Goal: Obtain resource: Obtain resource

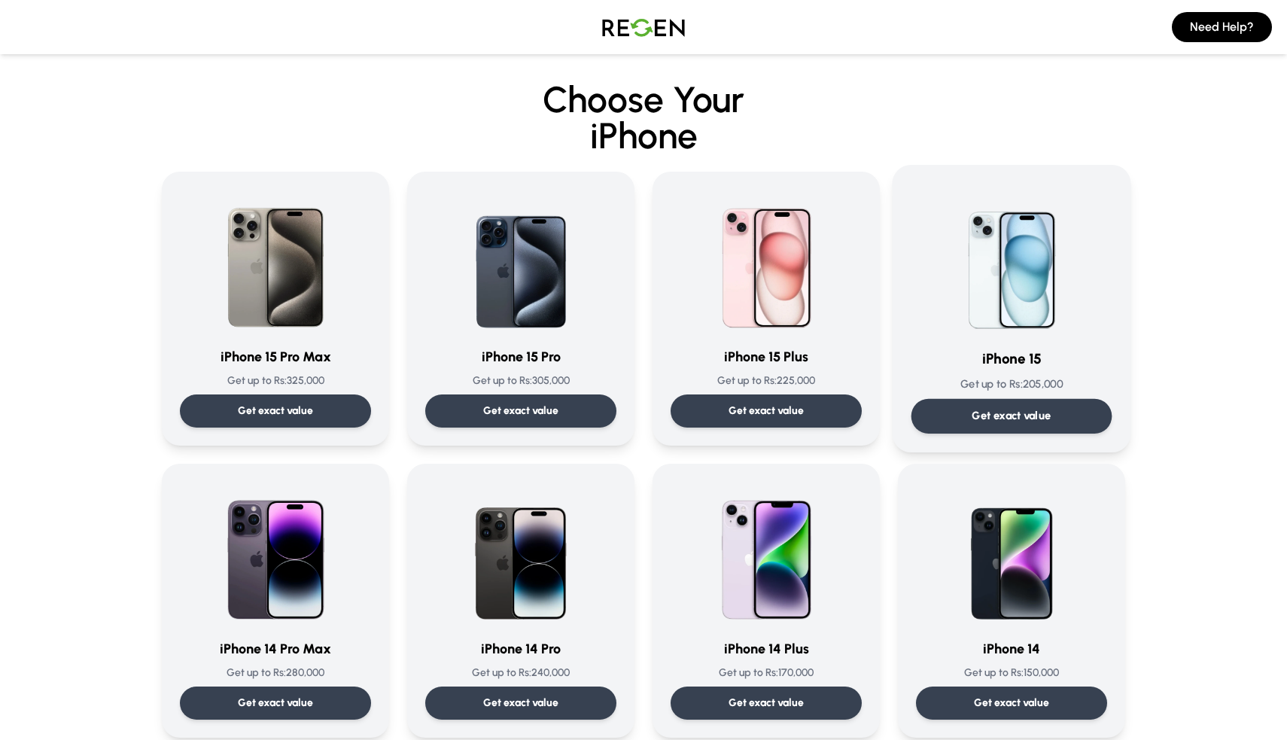
click at [1063, 409] on div "Get exact value" at bounding box center [1011, 416] width 201 height 35
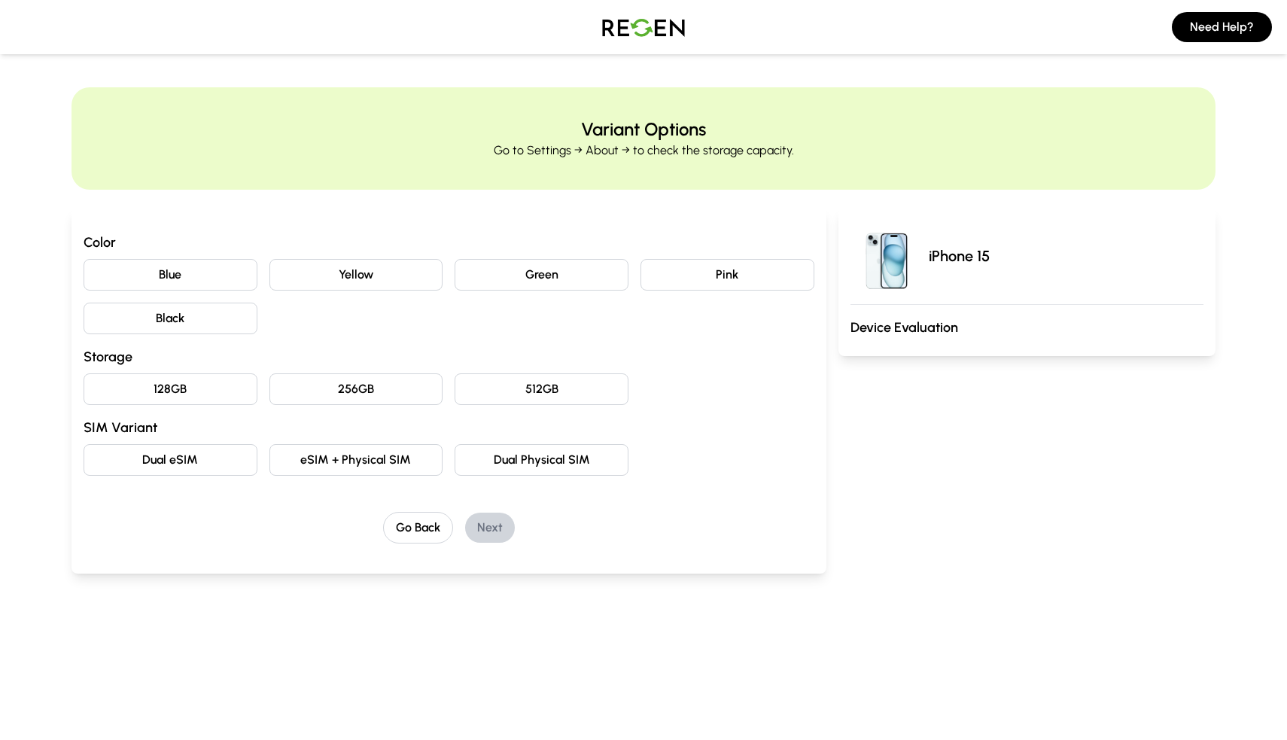
click at [199, 321] on button "Black" at bounding box center [171, 319] width 174 height 32
click at [191, 394] on button "128GB" at bounding box center [171, 389] width 174 height 32
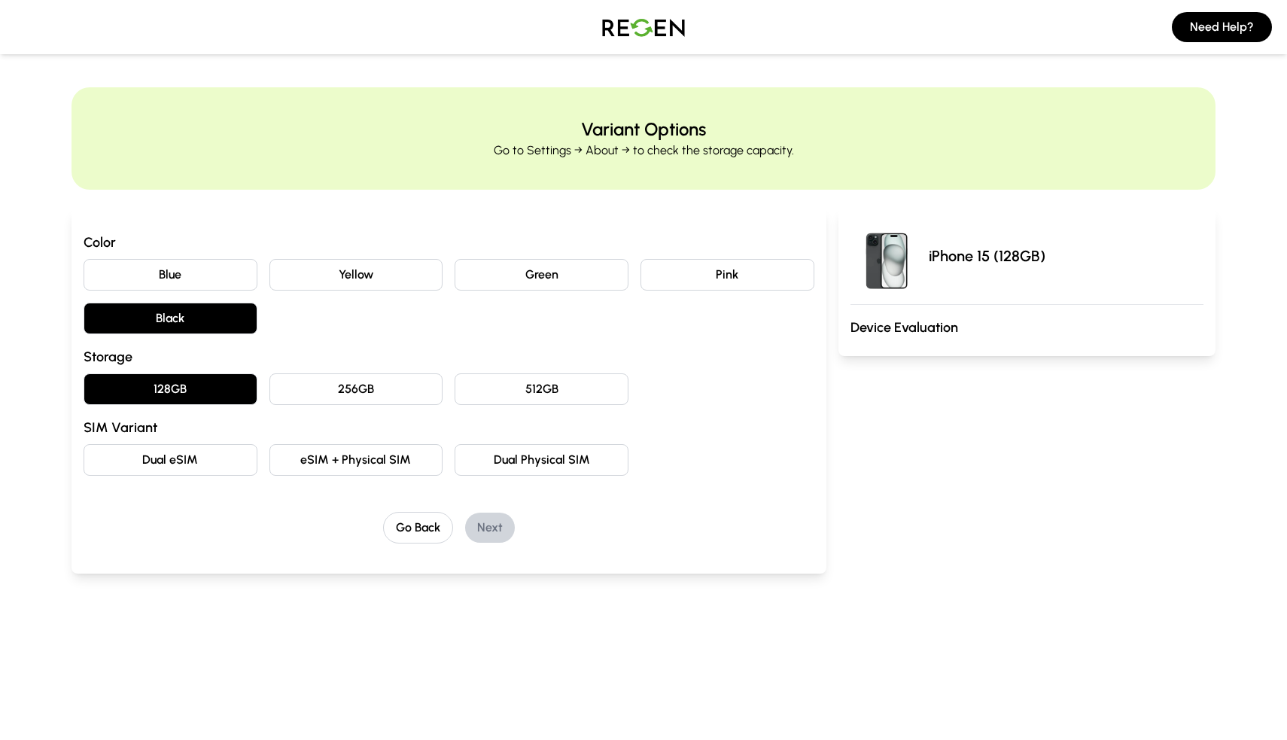
click at [400, 455] on button "eSIM + Physical SIM" at bounding box center [356, 460] width 174 height 32
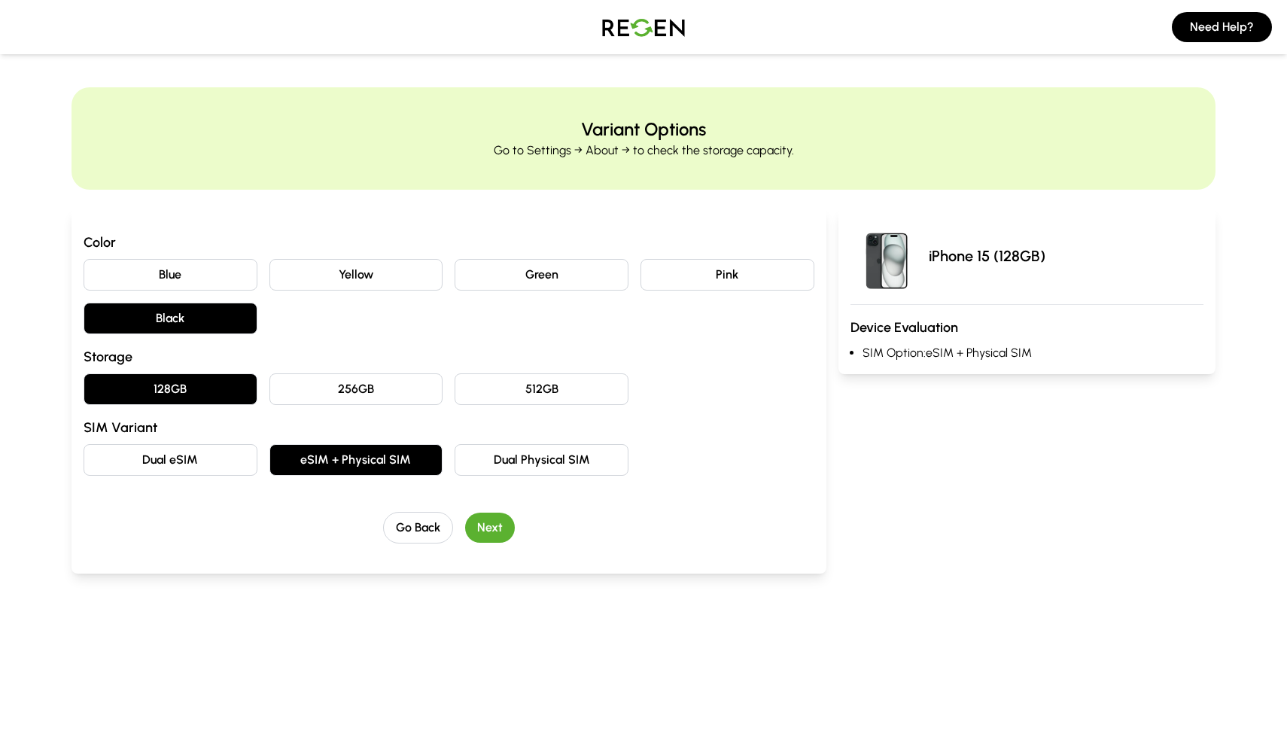
click at [493, 525] on button "Next" at bounding box center [490, 527] width 50 height 30
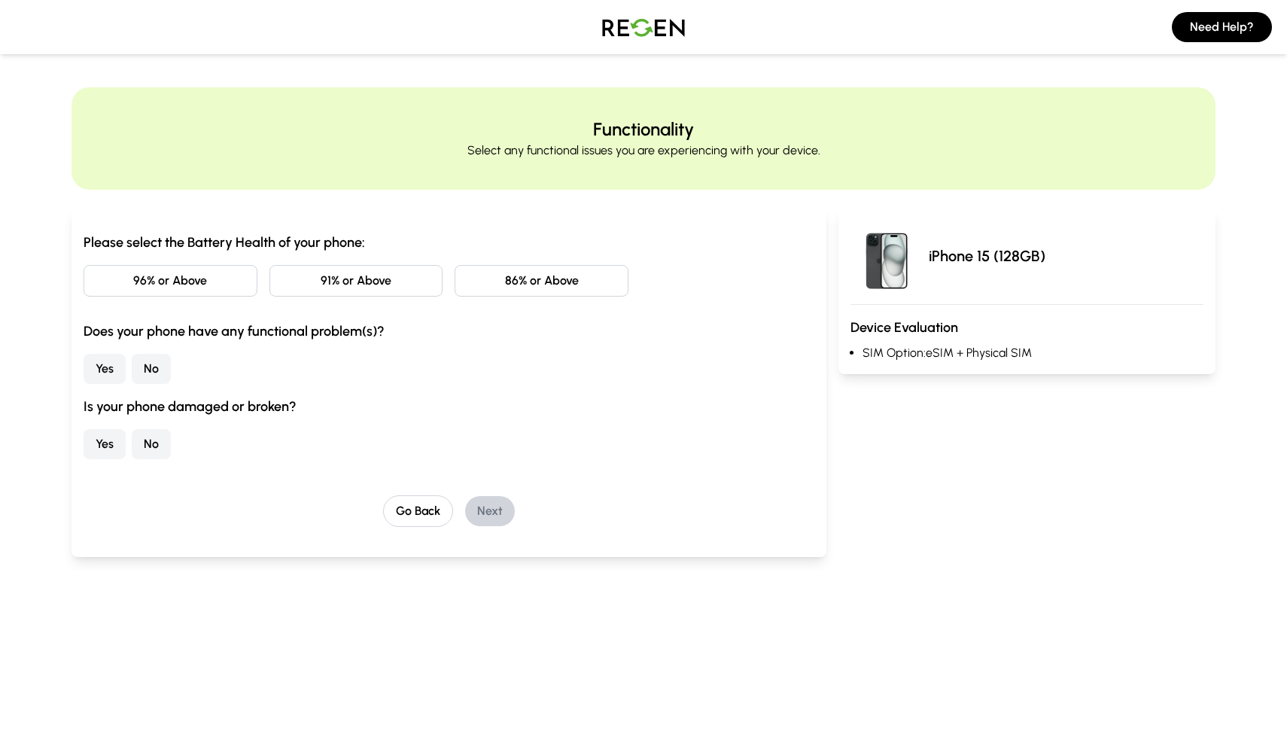
click at [525, 287] on button "86% or Above" at bounding box center [542, 281] width 174 height 32
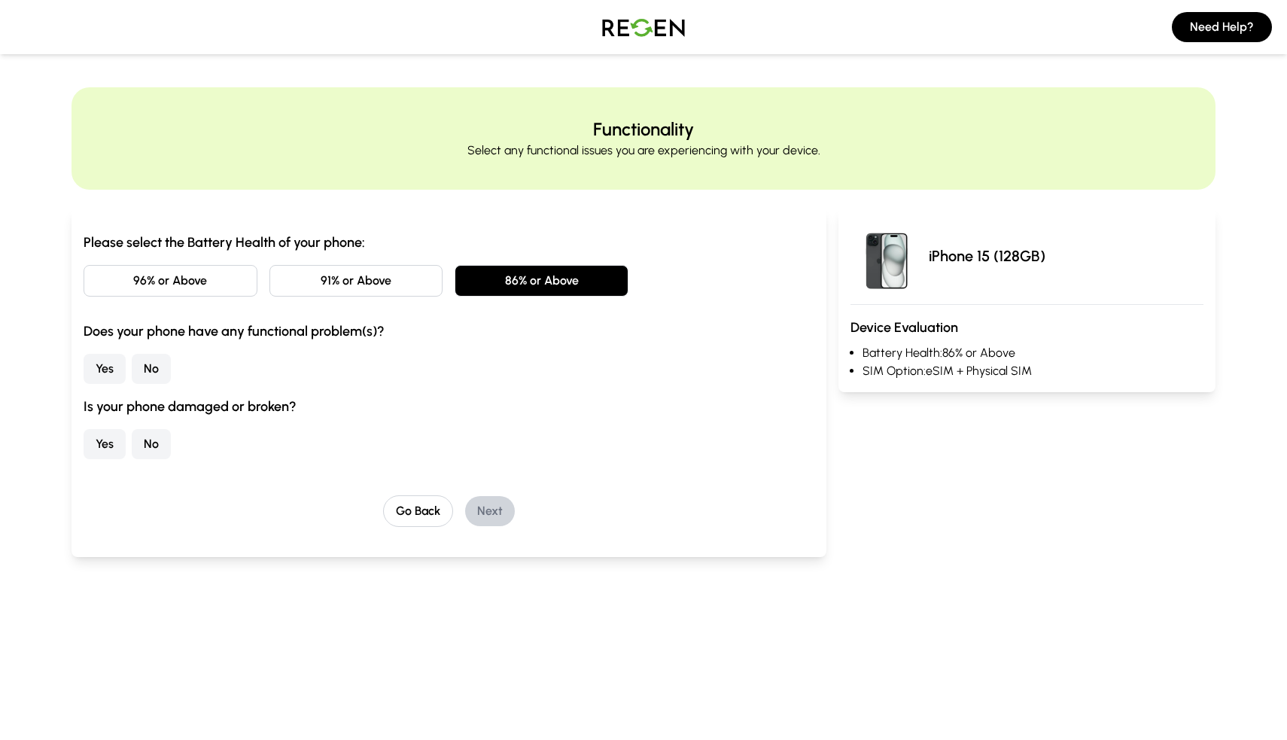
click at [106, 368] on button "Yes" at bounding box center [105, 369] width 42 height 30
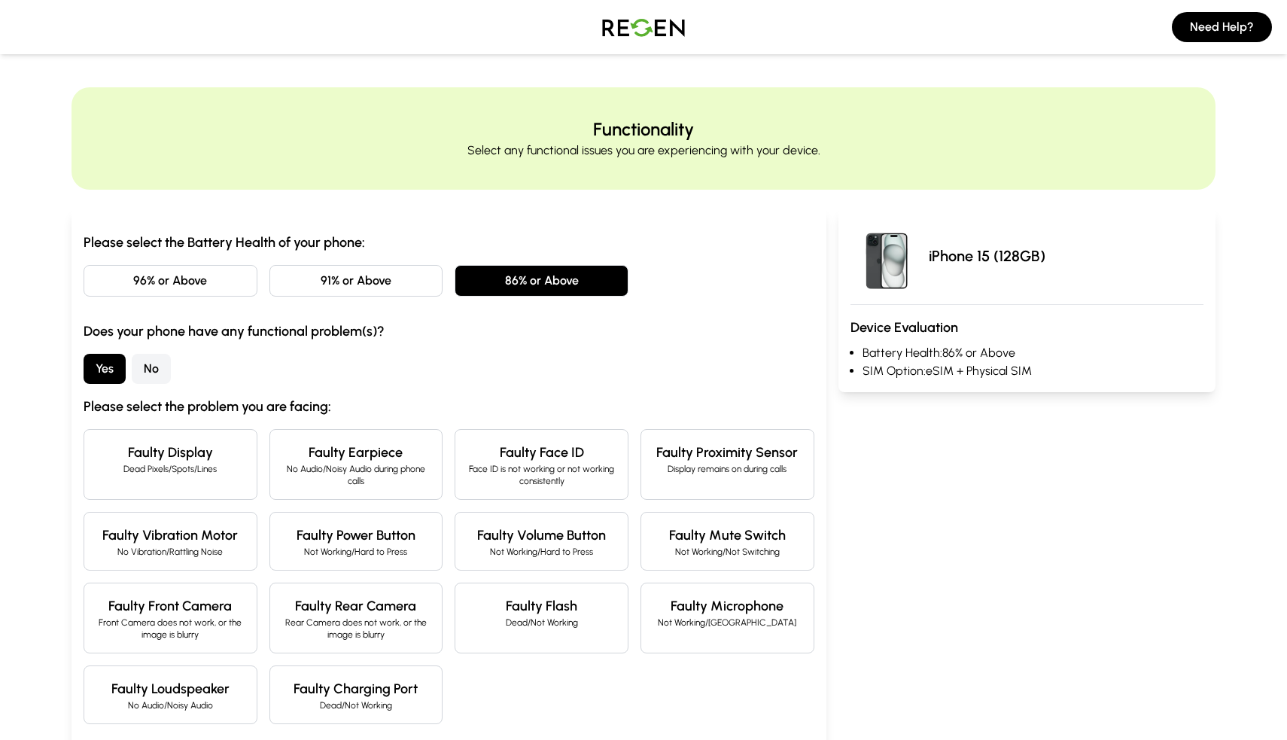
click at [137, 370] on button "No" at bounding box center [151, 369] width 39 height 30
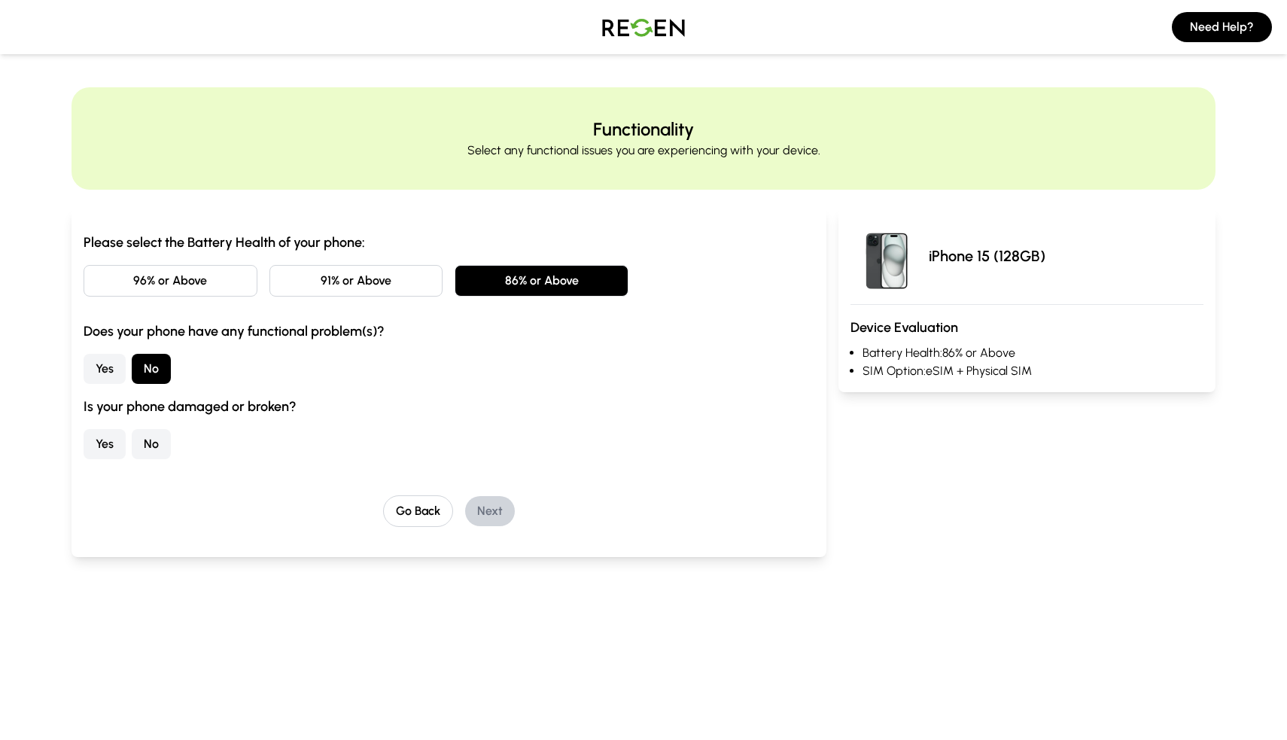
click at [149, 435] on button "No" at bounding box center [151, 444] width 39 height 30
click at [486, 512] on button "Next" at bounding box center [490, 511] width 50 height 30
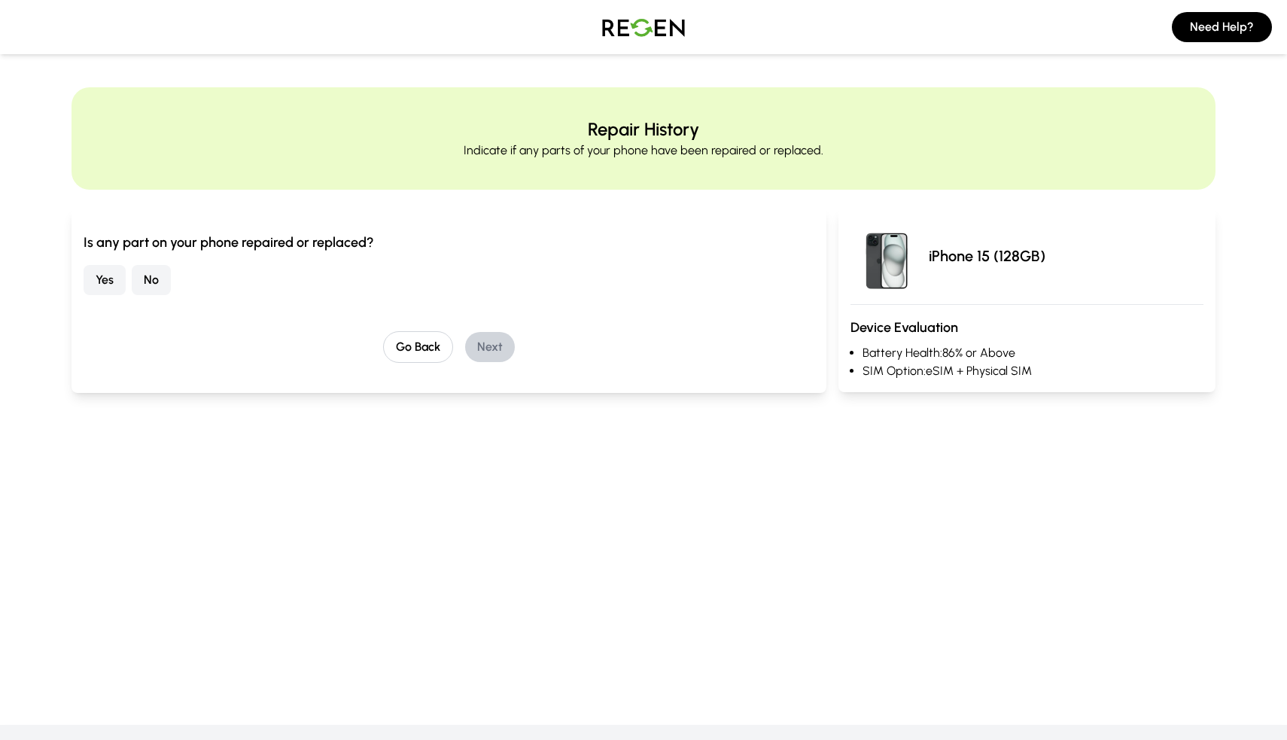
click at [147, 286] on button "No" at bounding box center [151, 280] width 39 height 30
click at [497, 348] on button "Next" at bounding box center [490, 347] width 50 height 30
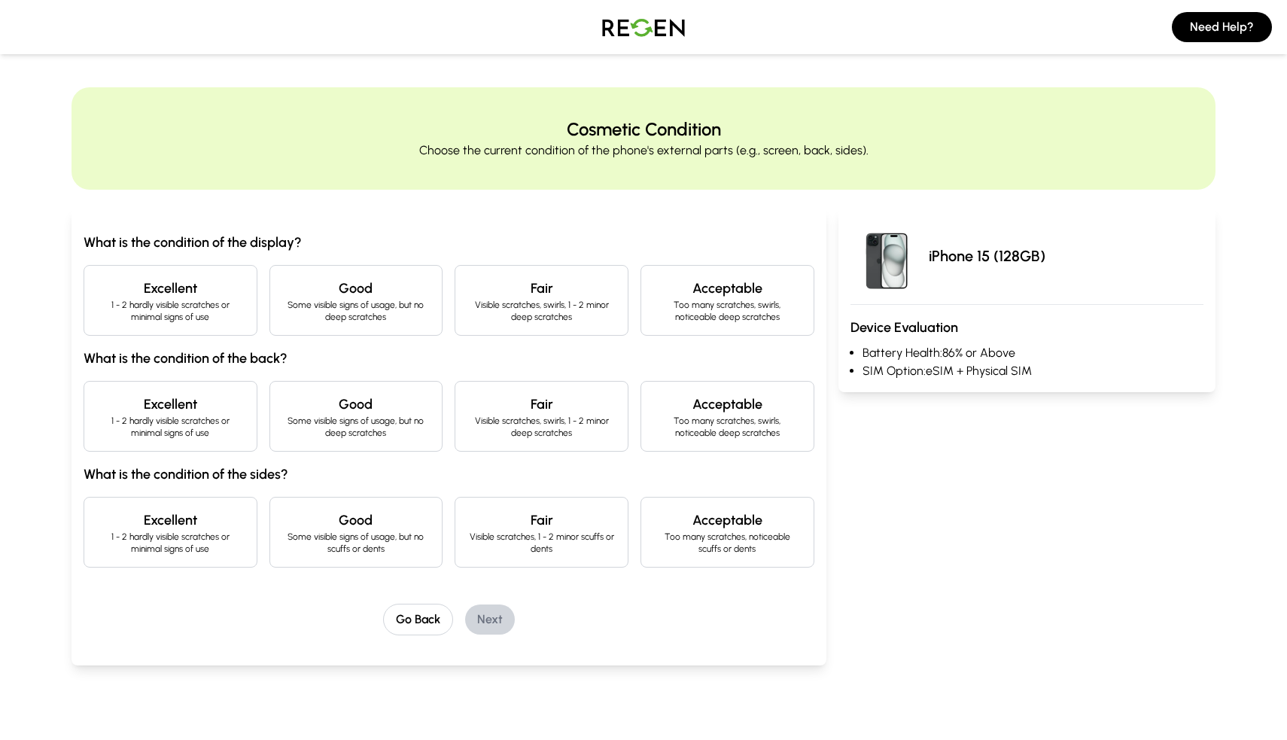
click at [196, 293] on h4 "Excellent" at bounding box center [170, 288] width 148 height 21
click at [186, 409] on h4 "Excellent" at bounding box center [170, 404] width 148 height 21
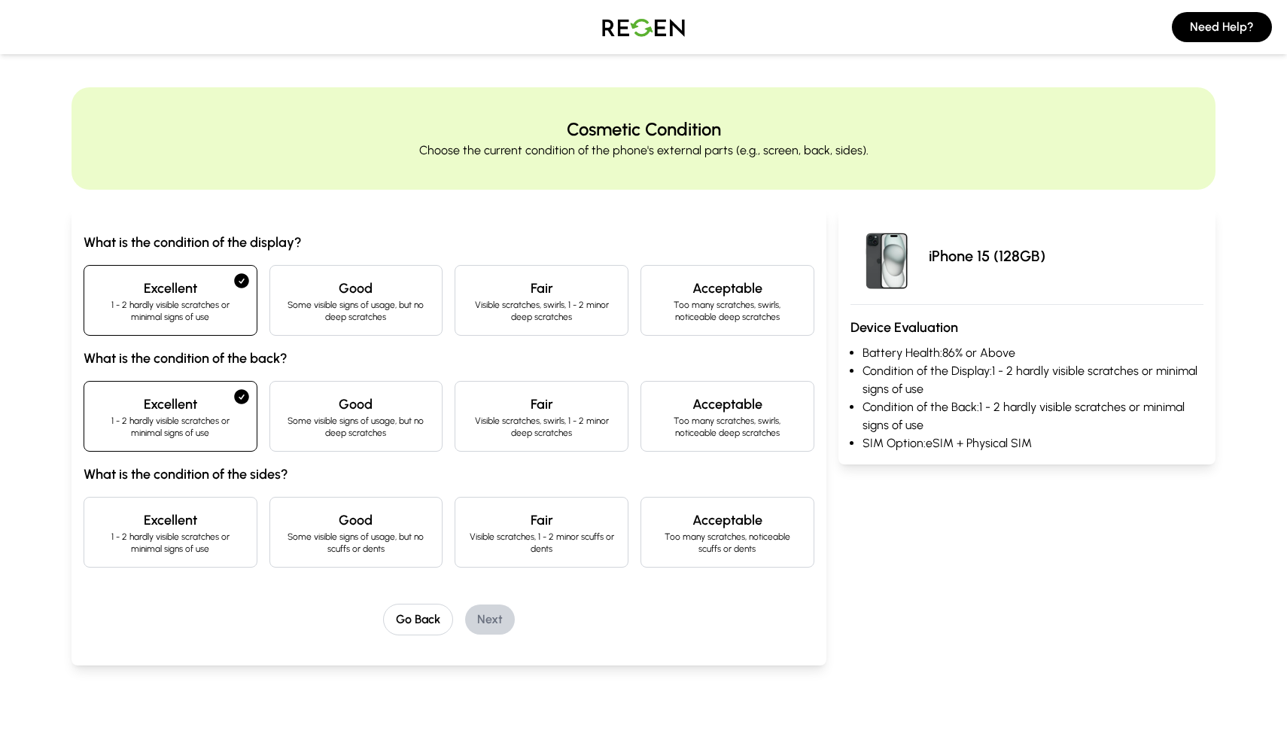
click at [185, 536] on p "1 - 2 hardly visible scratches or minimal signs of use" at bounding box center [170, 543] width 148 height 24
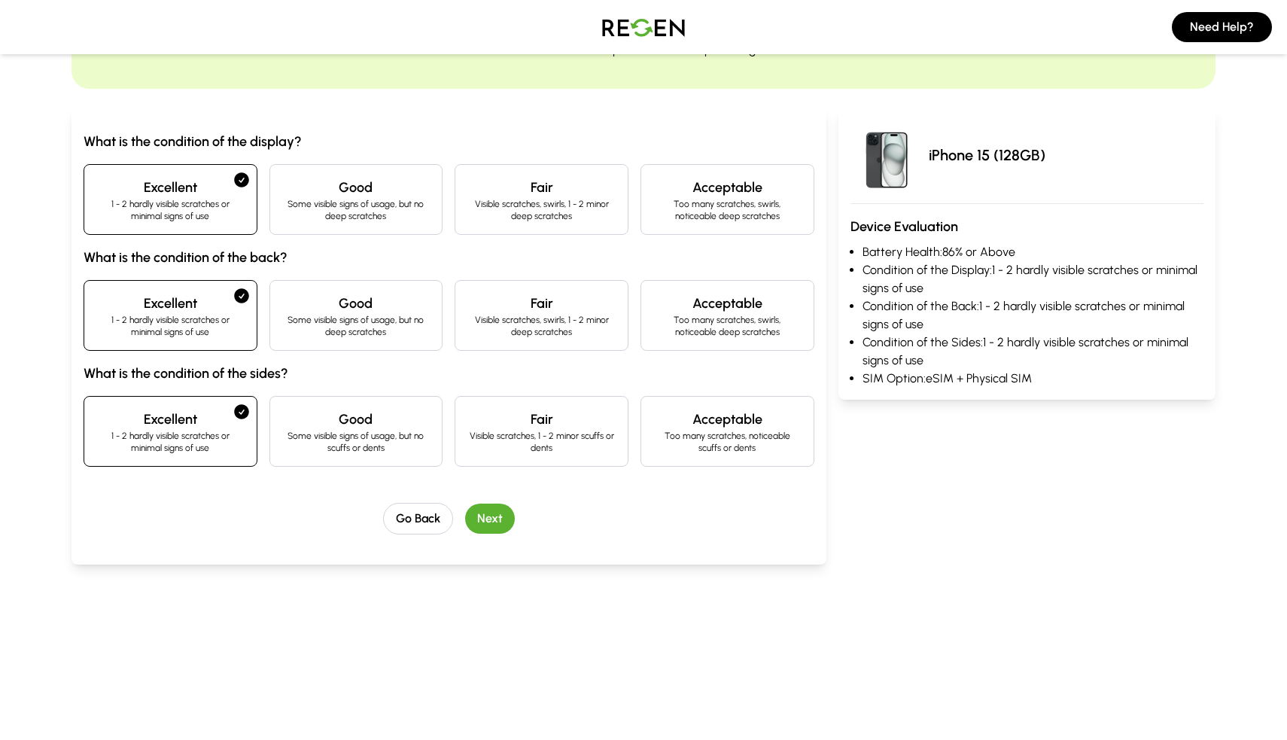
scroll to position [184, 0]
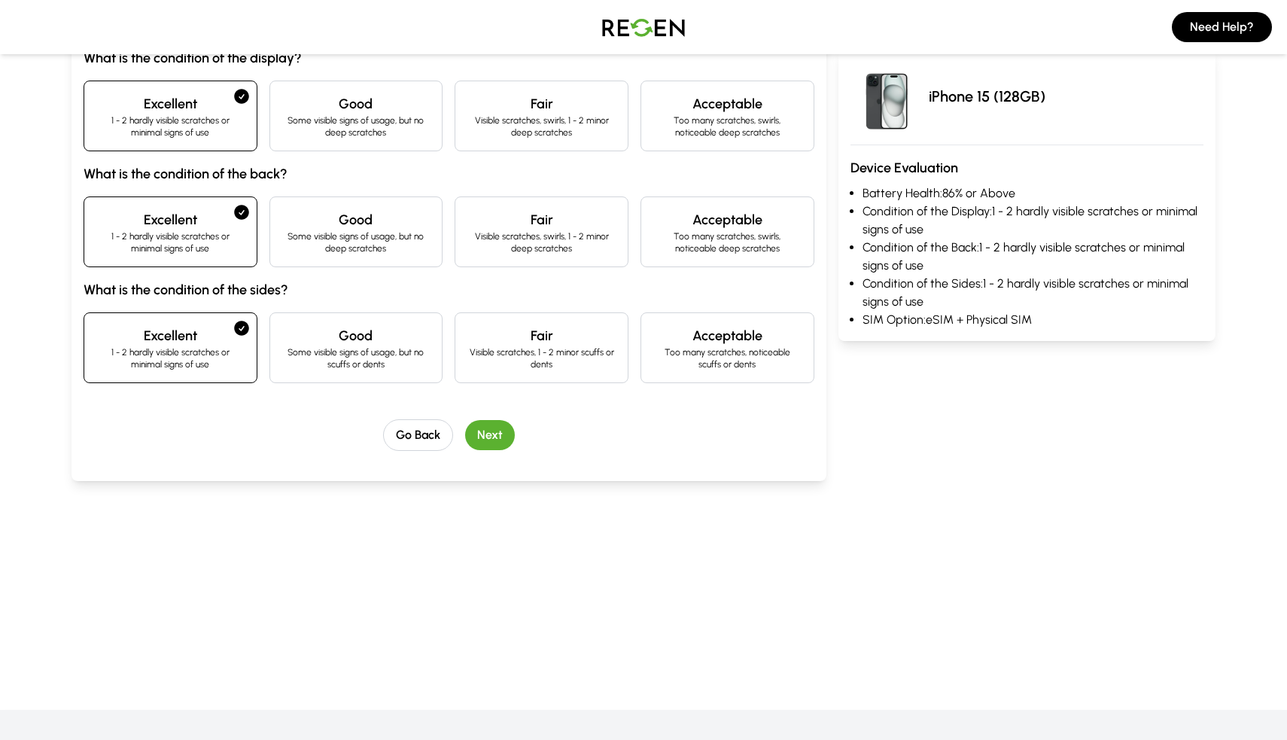
click at [485, 436] on button "Next" at bounding box center [490, 435] width 50 height 30
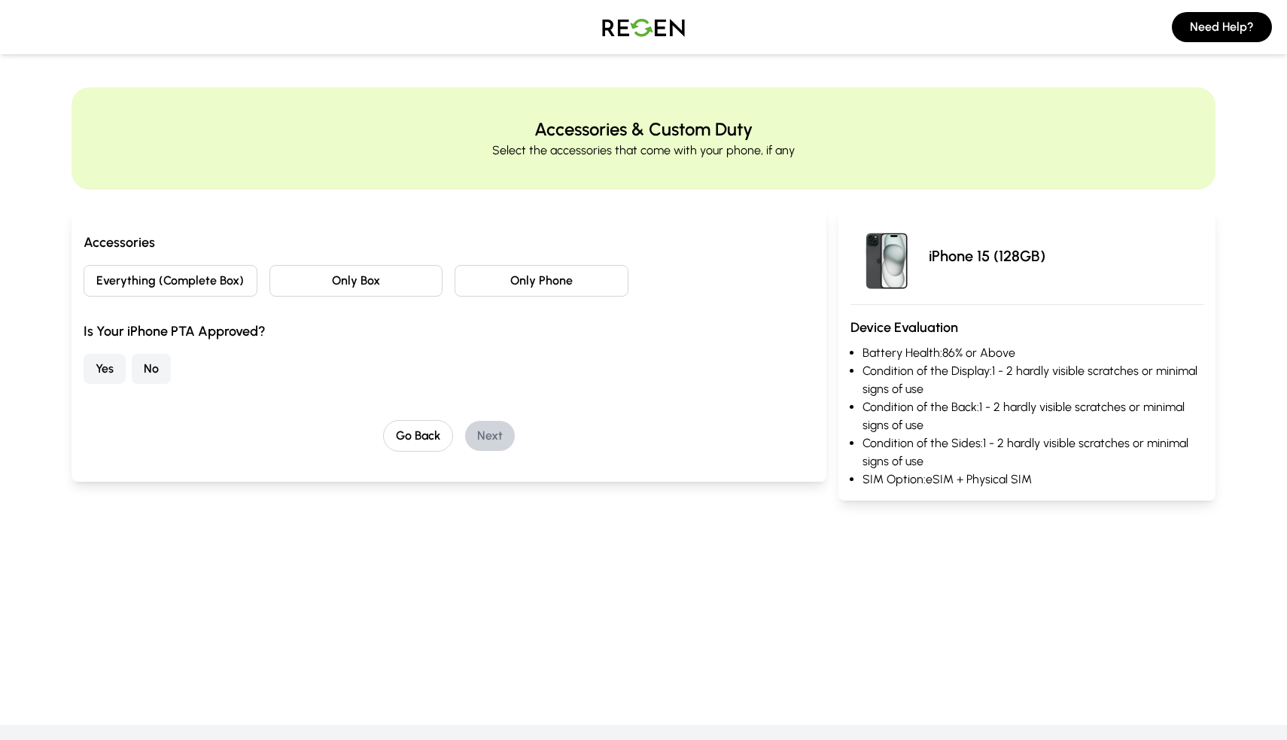
click at [194, 290] on button "Everything (Complete Box)" at bounding box center [171, 281] width 174 height 32
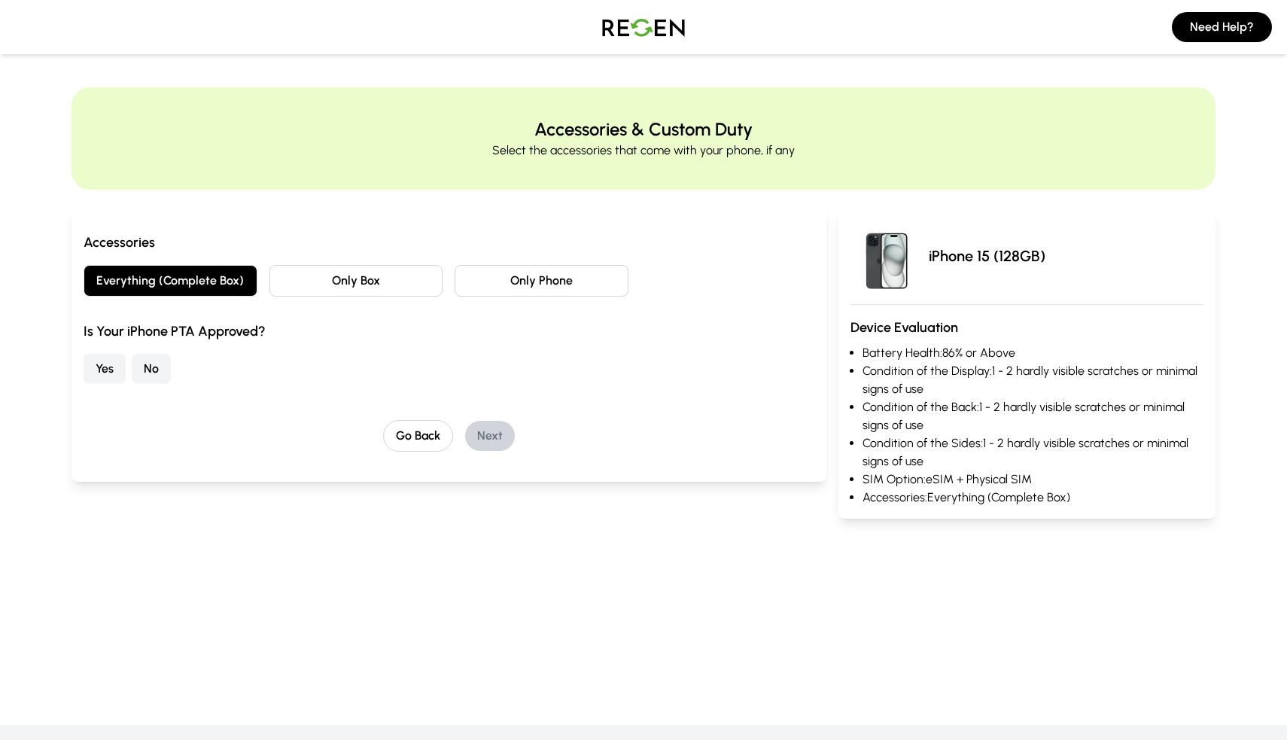
click at [111, 375] on button "Yes" at bounding box center [105, 369] width 42 height 30
click at [419, 439] on button "Go Back" at bounding box center [418, 436] width 70 height 32
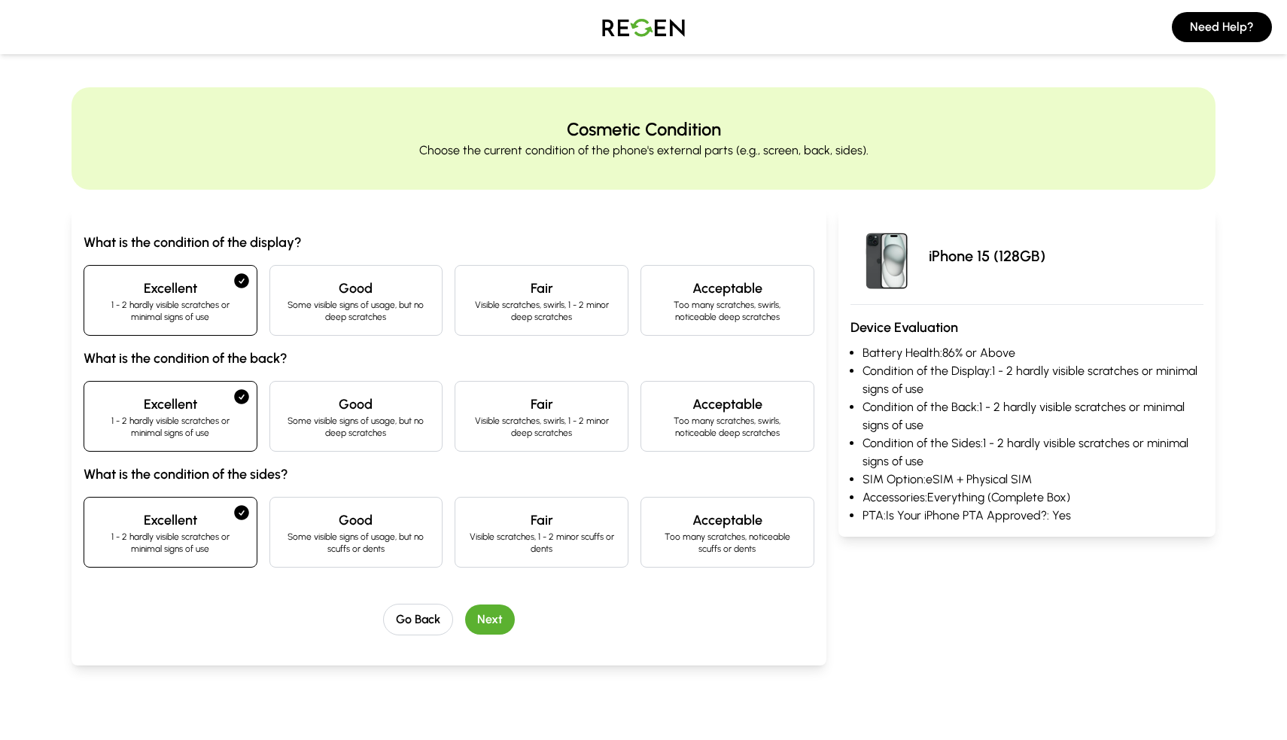
click at [509, 619] on button "Next" at bounding box center [490, 619] width 50 height 30
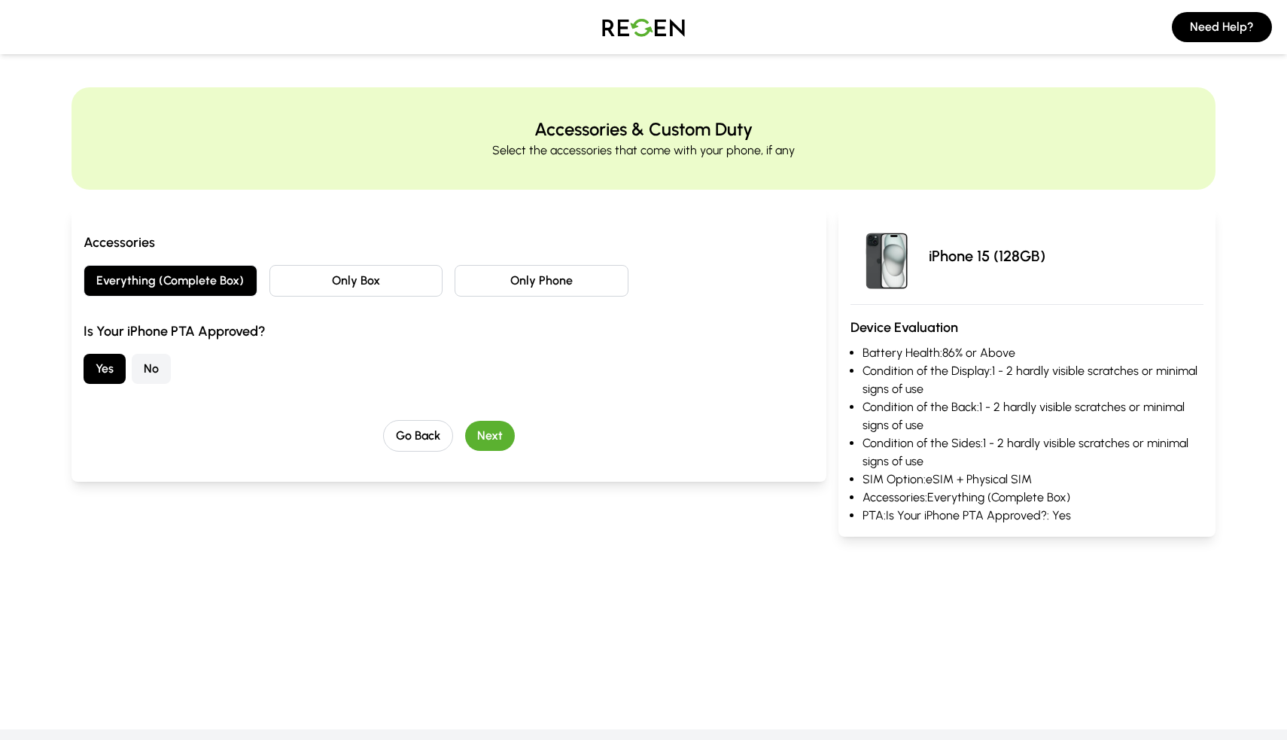
click at [484, 437] on button "Next" at bounding box center [490, 436] width 50 height 30
